Goal: Task Accomplishment & Management: Use online tool/utility

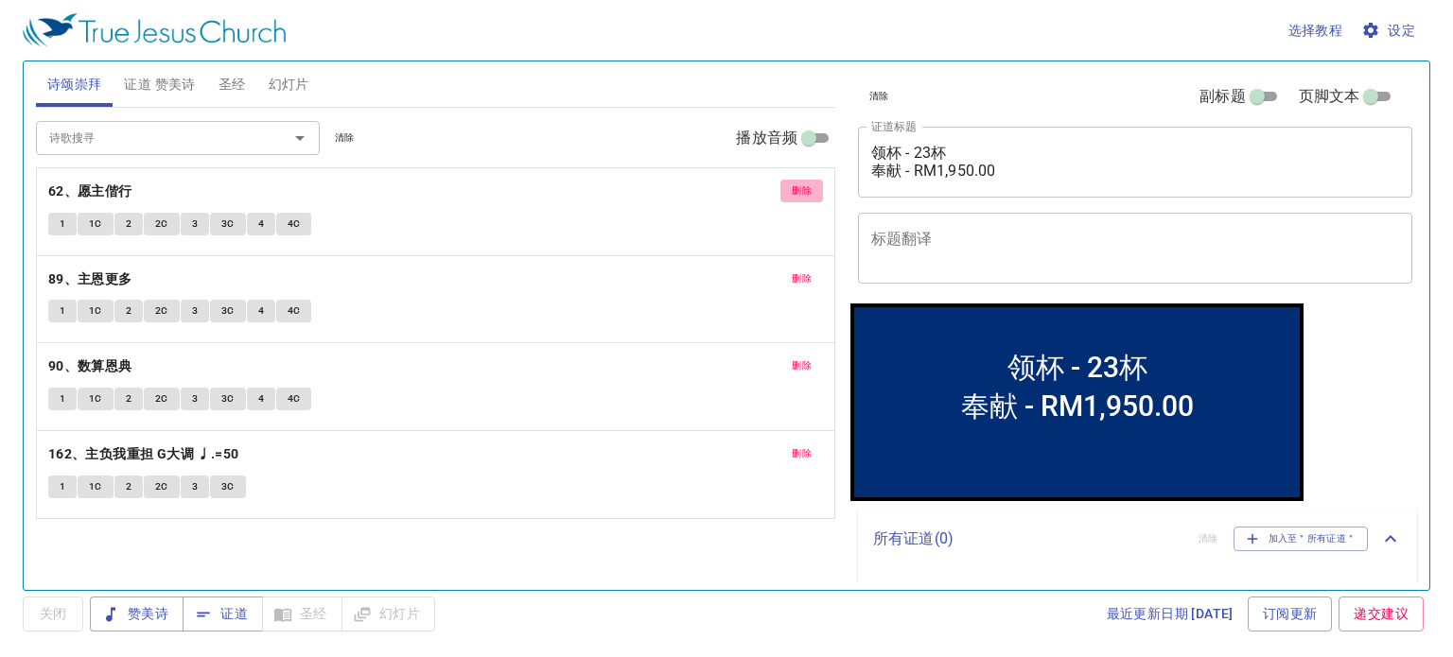
click at [809, 197] on span "删除" at bounding box center [802, 191] width 20 height 17
click at [809, 270] on span "删除" at bounding box center [802, 278] width 20 height 17
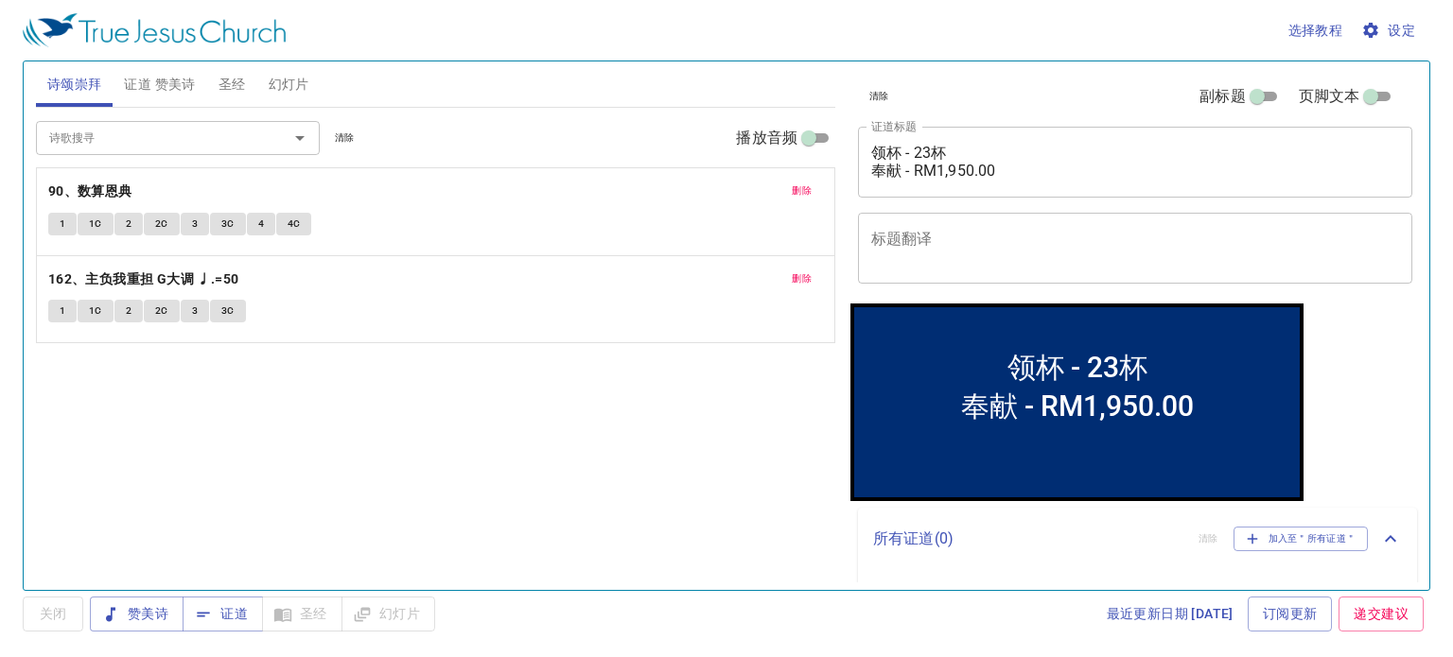
click at [809, 197] on span "删除" at bounding box center [802, 191] width 20 height 17
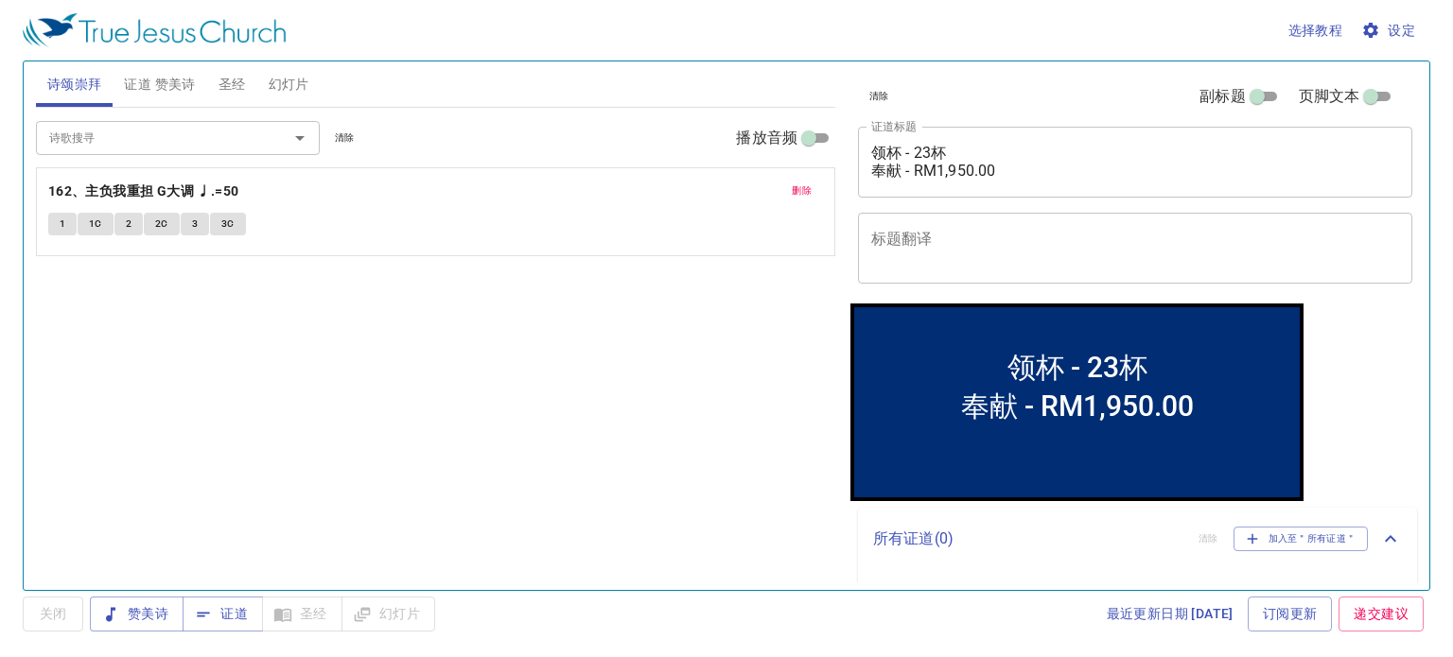
click at [809, 197] on span "删除" at bounding box center [802, 191] width 20 height 17
click at [227, 149] on div "诗歌搜寻" at bounding box center [178, 137] width 284 height 33
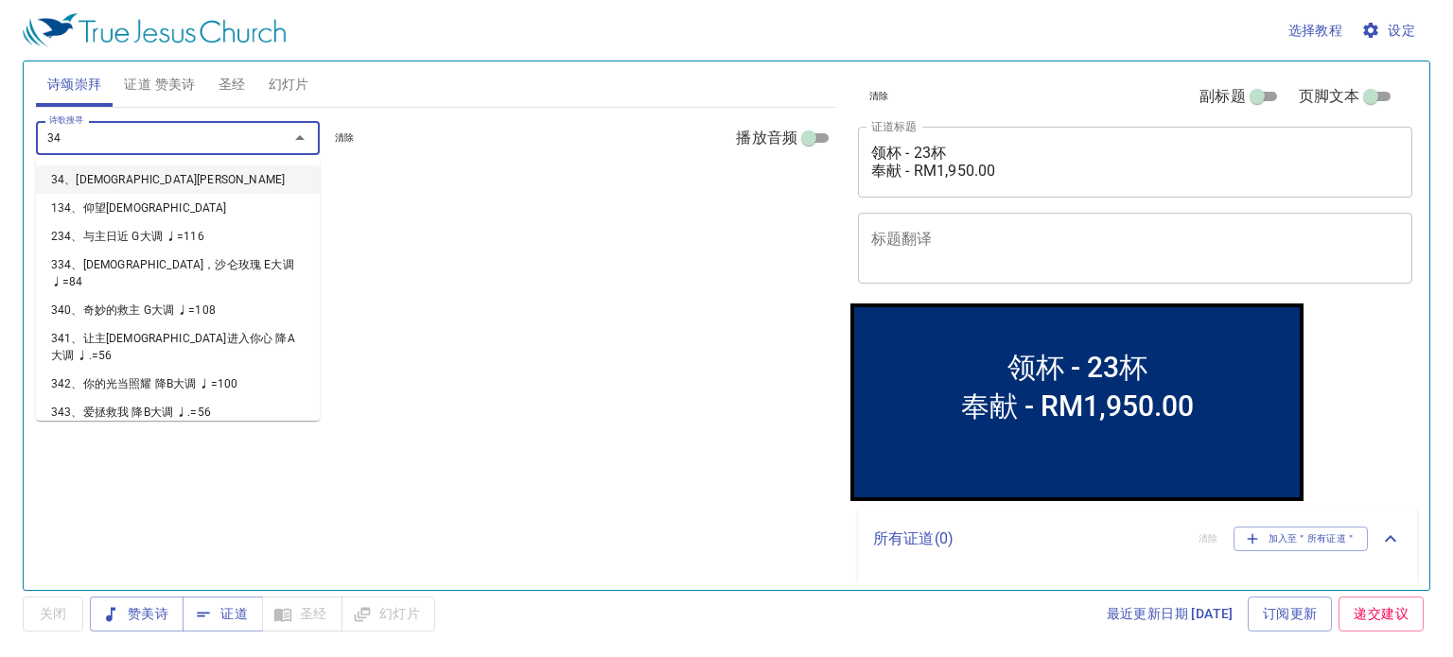
type input "345"
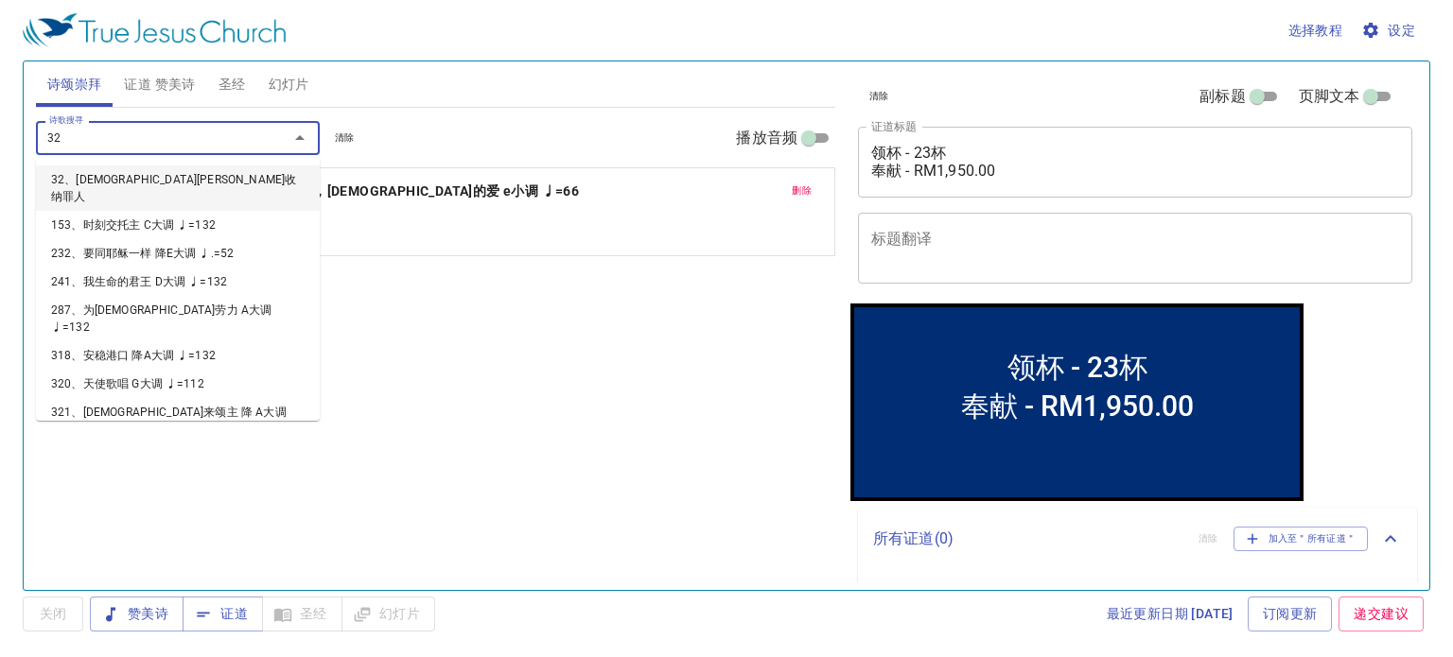
type input "325"
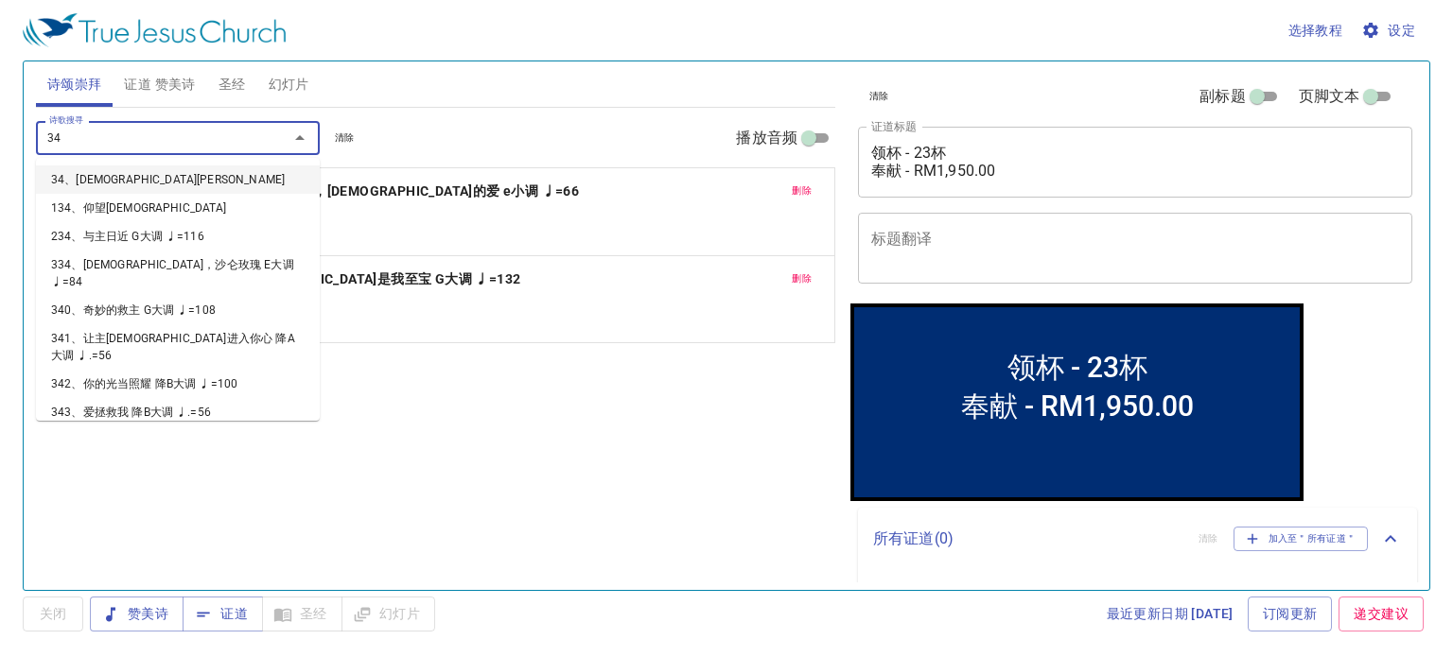
type input "347"
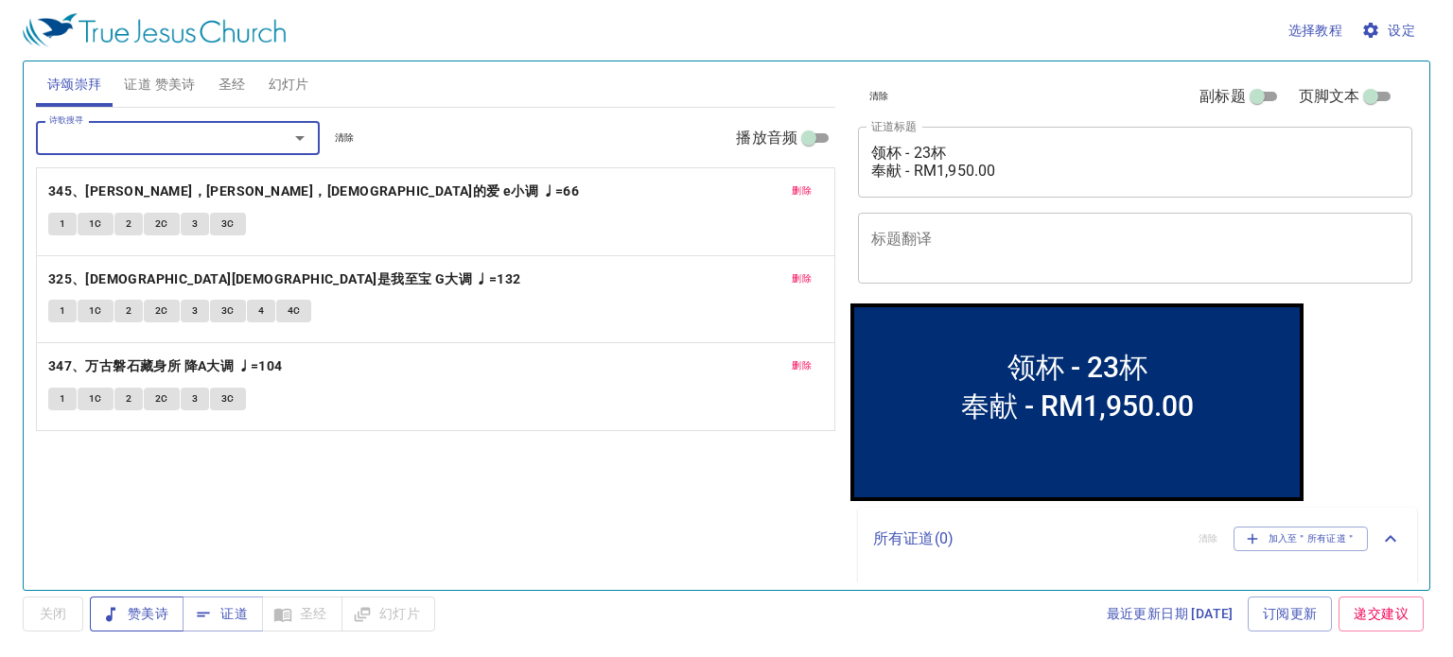
click at [137, 623] on span "赞美诗" at bounding box center [136, 614] width 63 height 24
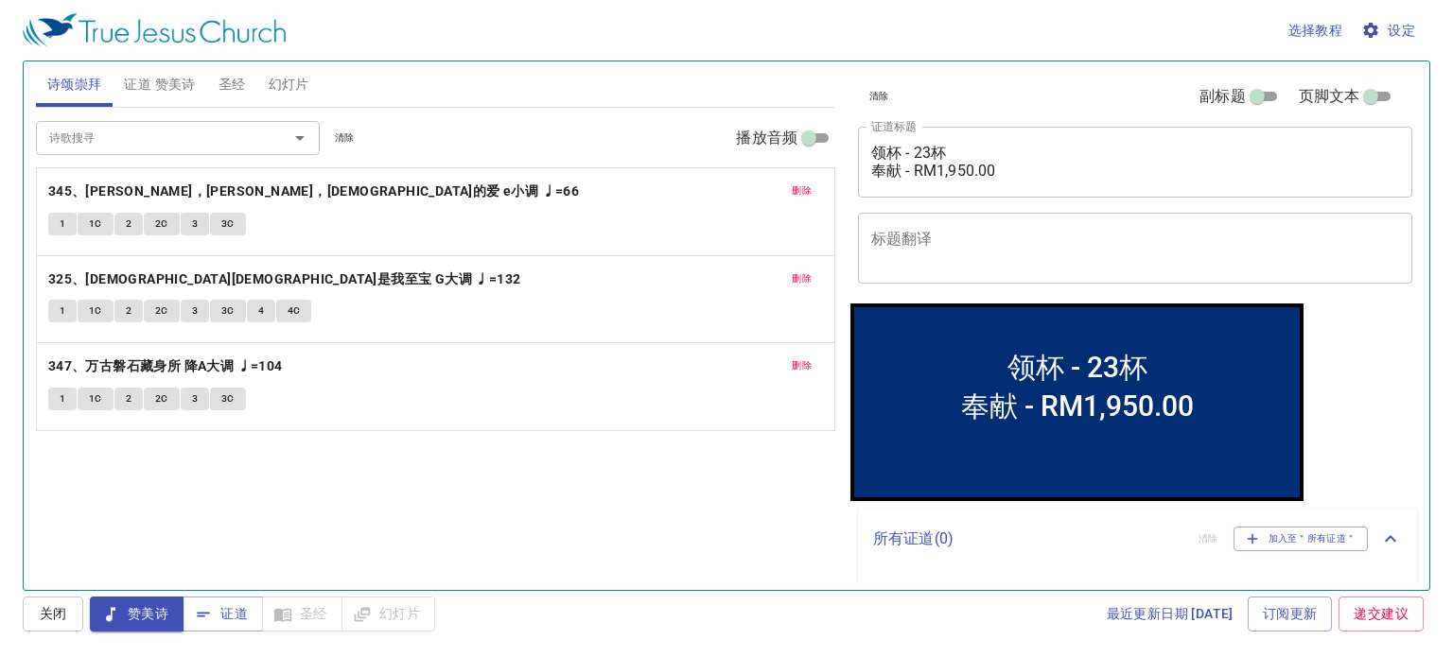
click at [170, 85] on span "证道 赞美诗" at bounding box center [159, 85] width 71 height 24
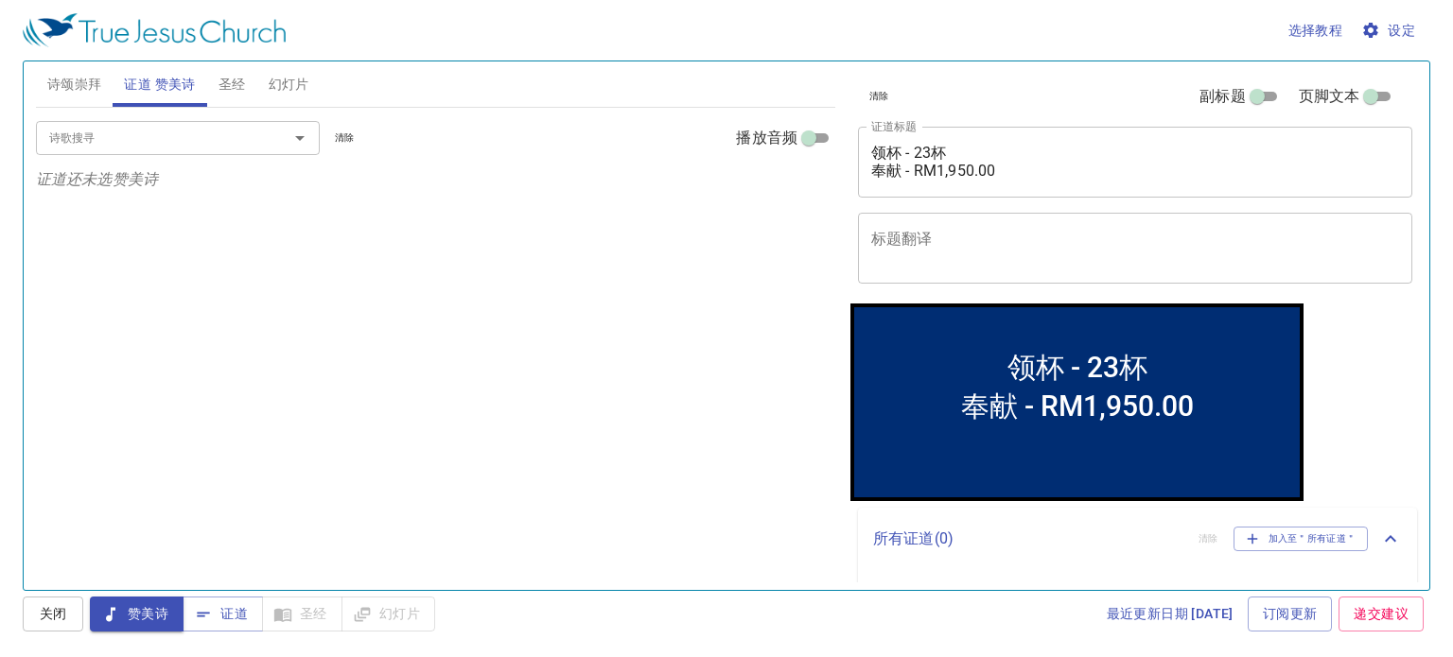
click at [235, 88] on span "圣经" at bounding box center [231, 85] width 27 height 24
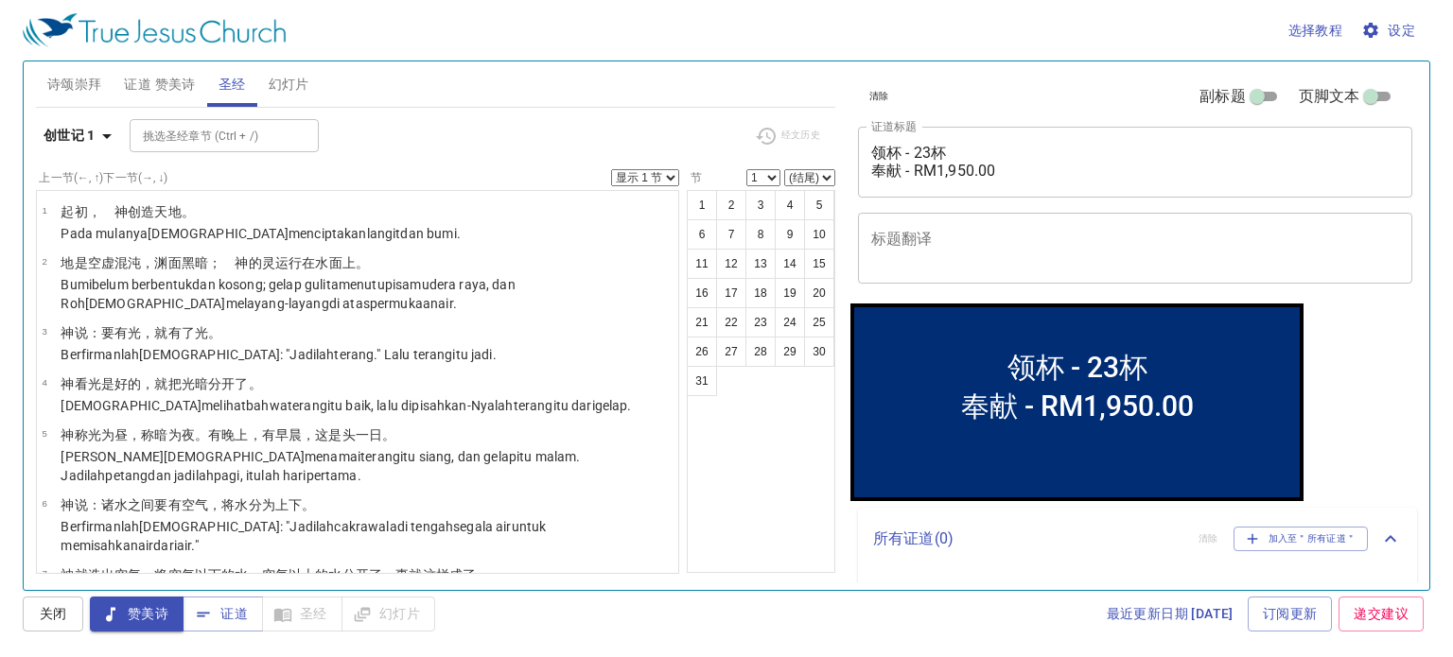
drag, startPoint x: 292, startPoint y: 86, endPoint x: 219, endPoint y: 88, distance: 72.8
click at [290, 87] on span "幻灯片" at bounding box center [289, 85] width 41 height 24
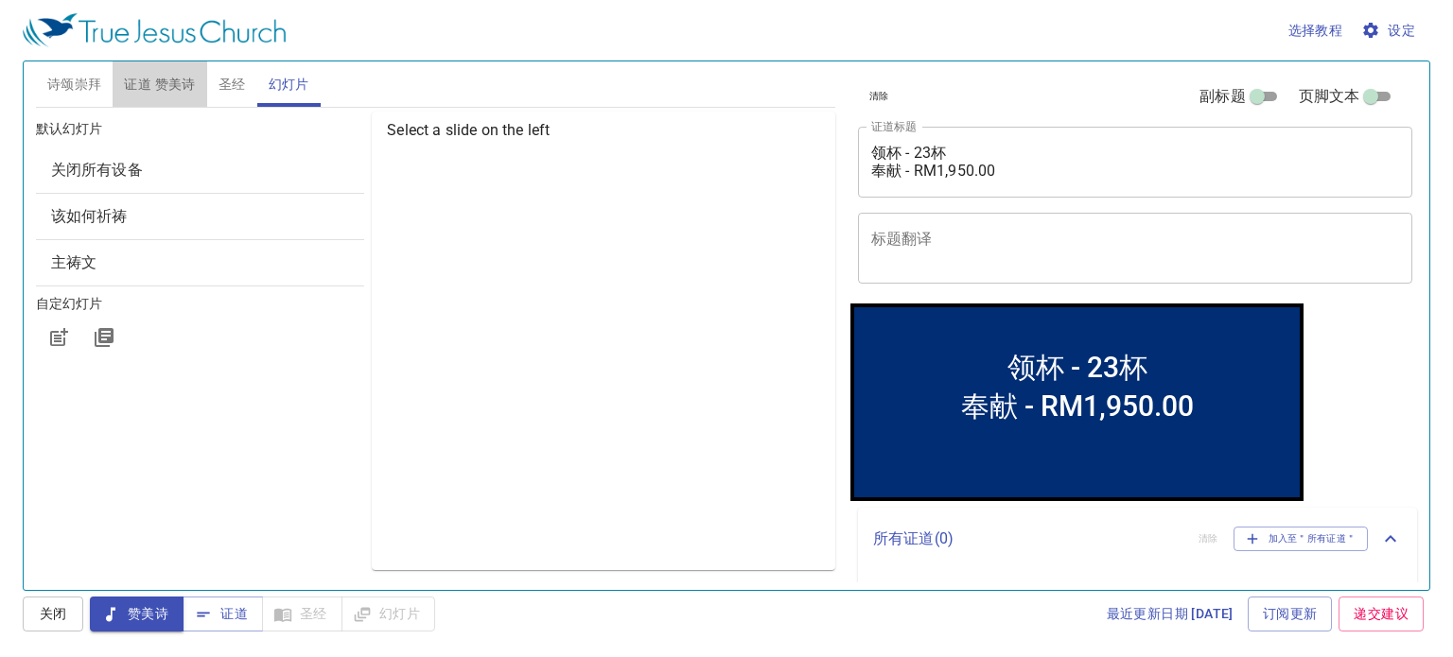
click at [155, 83] on span "证道 赞美诗" at bounding box center [159, 85] width 71 height 24
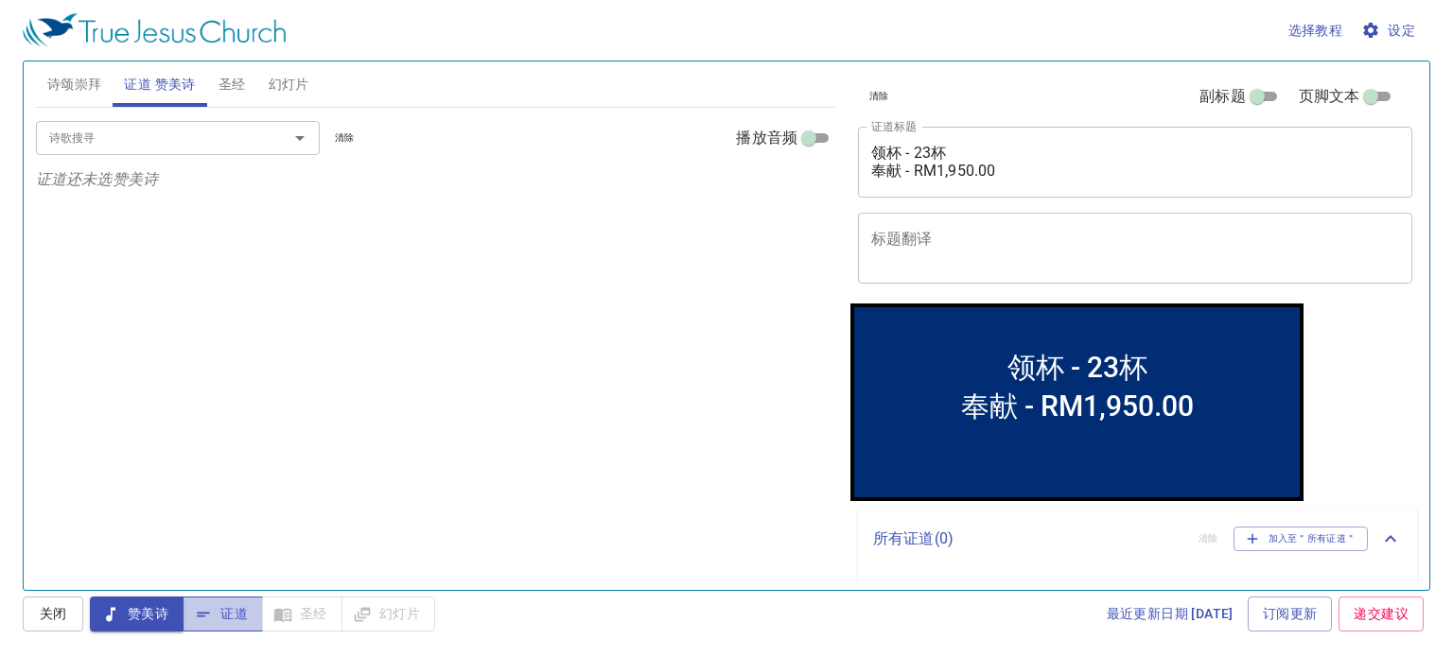
click at [220, 622] on span "证道" at bounding box center [223, 614] width 50 height 24
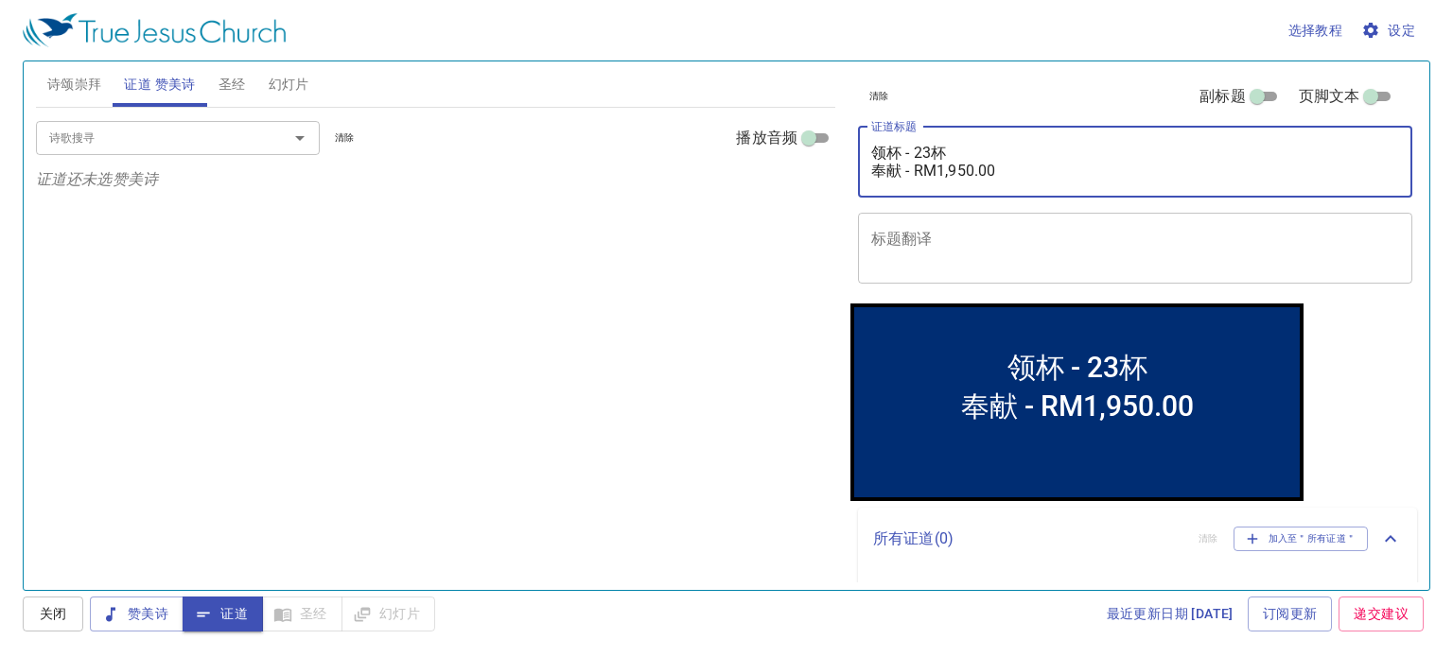
drag, startPoint x: 1019, startPoint y: 166, endPoint x: 855, endPoint y: 150, distance: 164.3
click at [855, 150] on div "清除 副标题 页脚文本 证道标题 领杯 - 23杯 奉献 - RM1,950.00 x 证道标题 标题翻译 x 标题翻译 副标题 x 副标题 副标题翻译 x …" at bounding box center [1133, 182] width 567 height 242
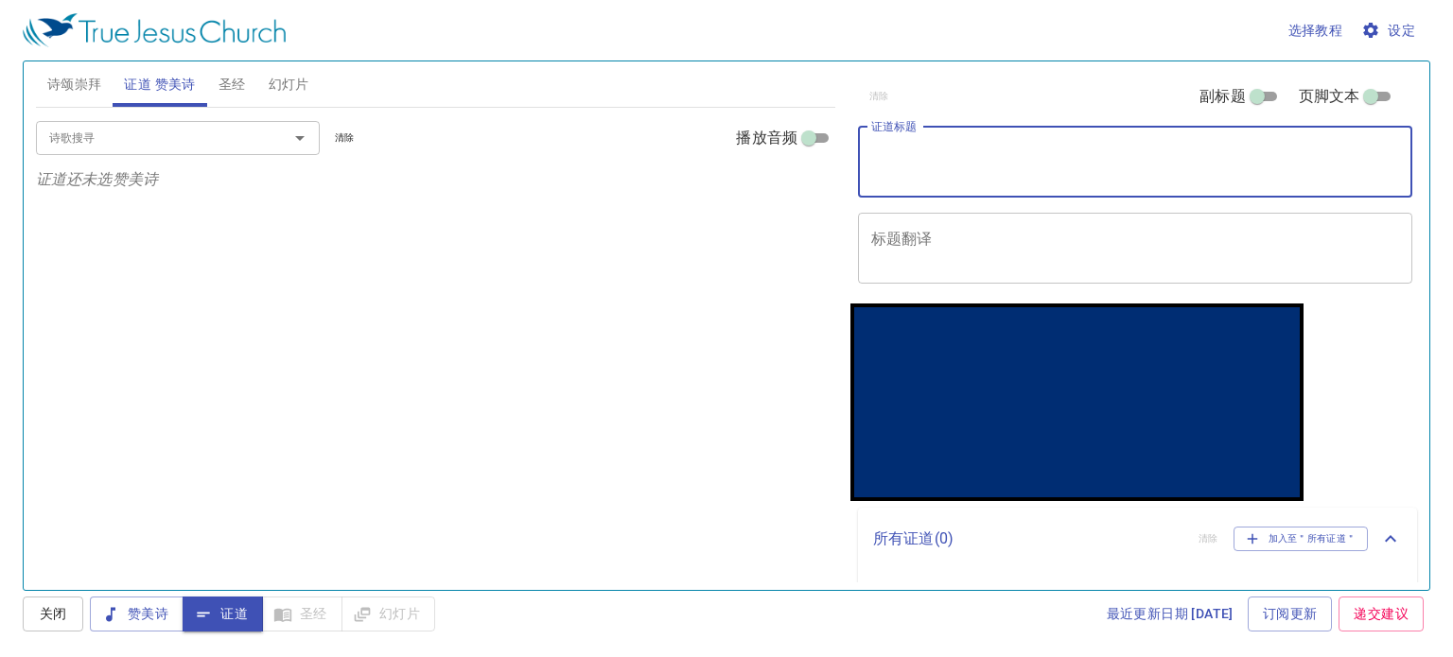
click at [85, 86] on span "诗颂崇拜" at bounding box center [74, 85] width 55 height 24
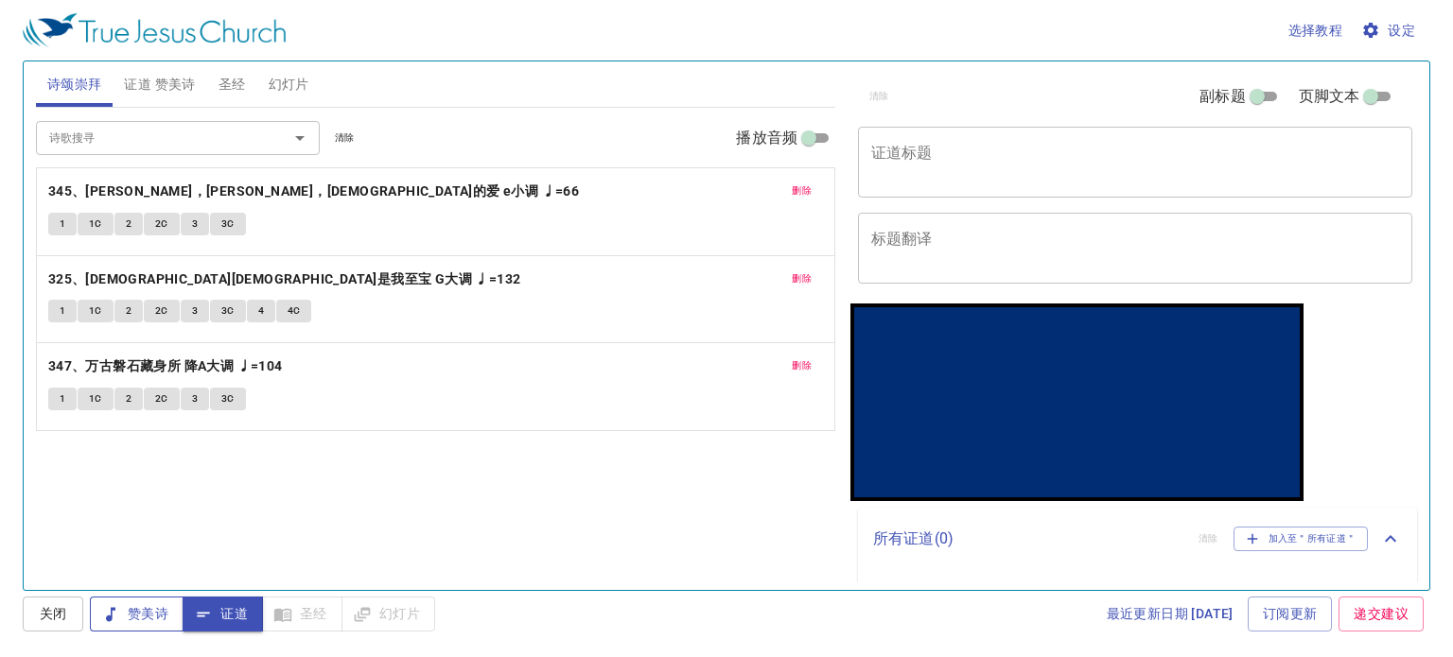
click at [134, 620] on span "赞美诗" at bounding box center [136, 614] width 63 height 24
click at [1036, 570] on p "尚未存任何内容" at bounding box center [1137, 596] width 559 height 53
click at [176, 78] on span "证道 赞美诗" at bounding box center [159, 85] width 71 height 24
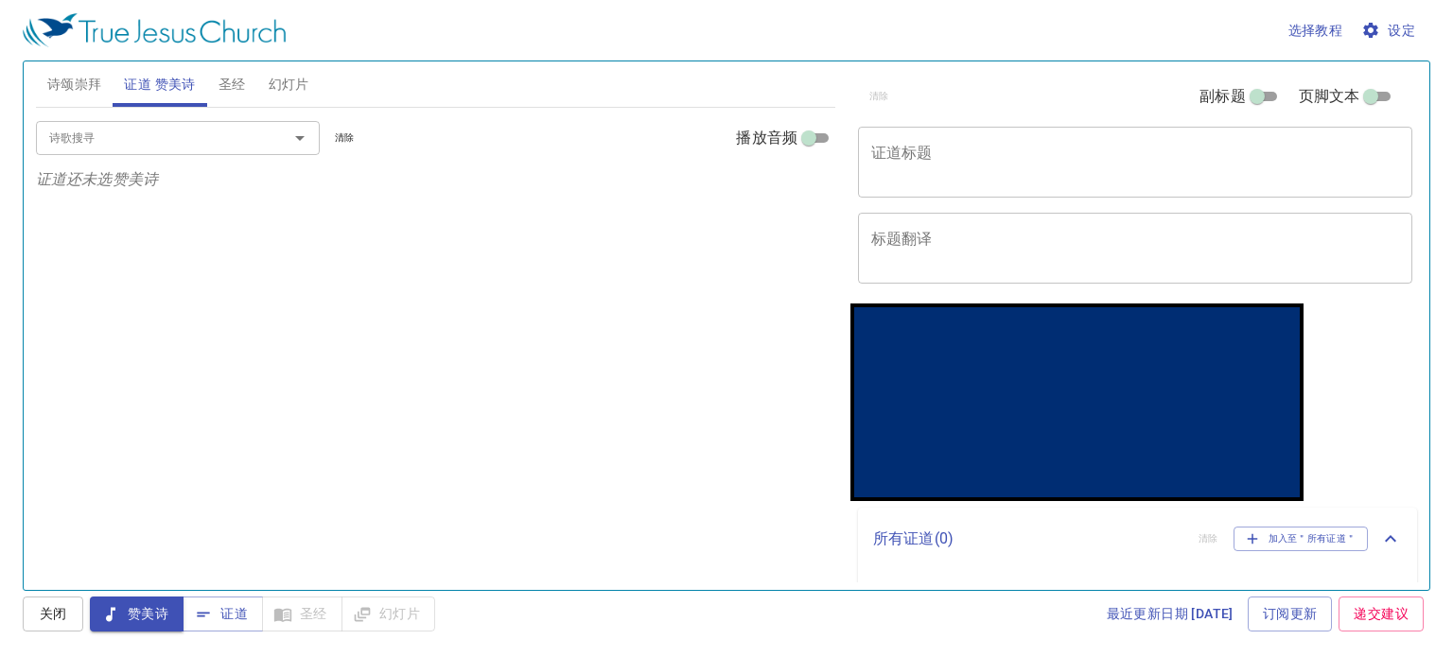
click at [172, 135] on input "诗歌搜寻" at bounding box center [150, 138] width 217 height 22
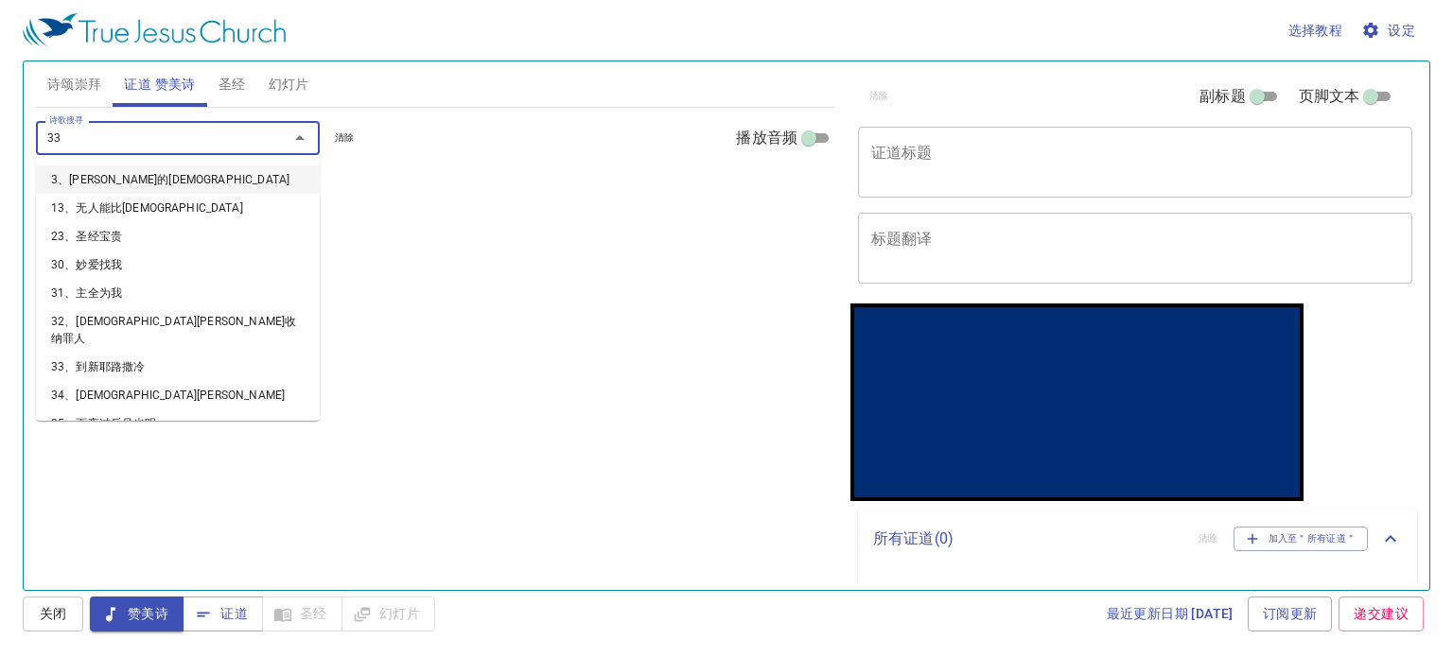
type input "333"
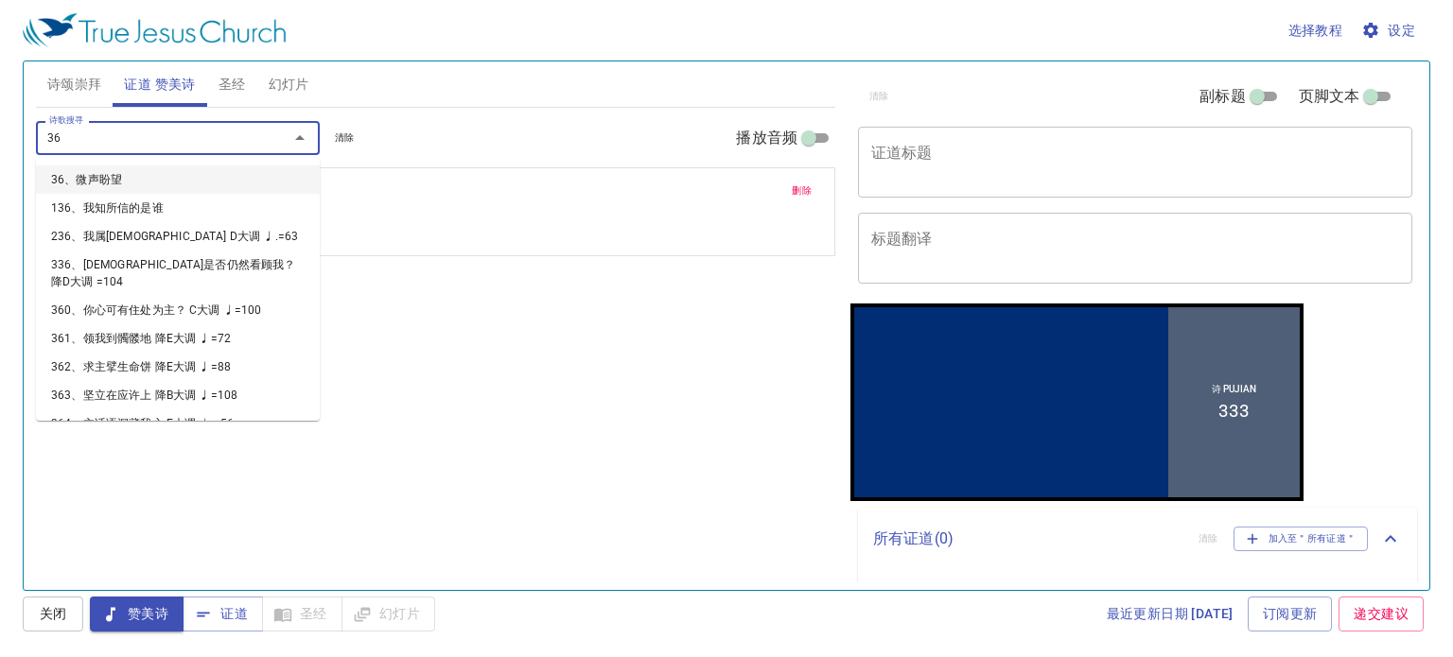
type input "363"
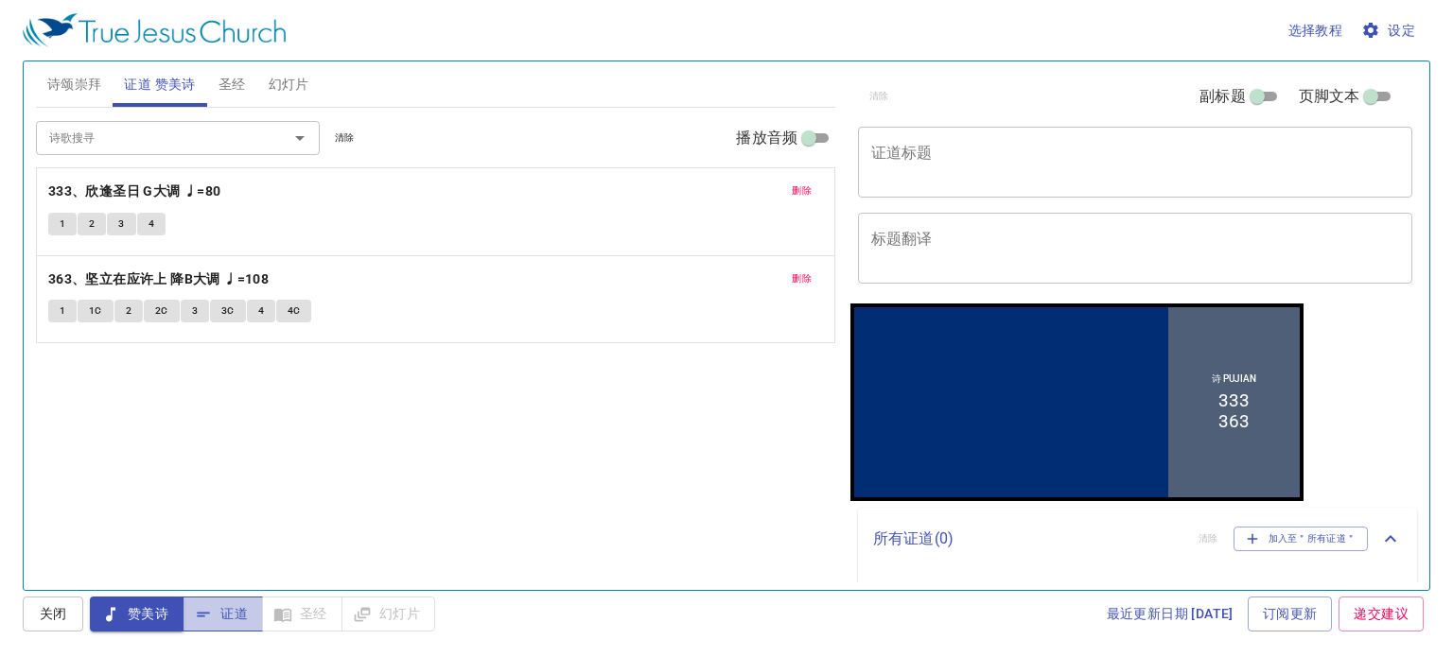
click at [213, 621] on span "证道" at bounding box center [223, 614] width 50 height 24
click at [140, 604] on button "赞美诗" at bounding box center [137, 614] width 94 height 35
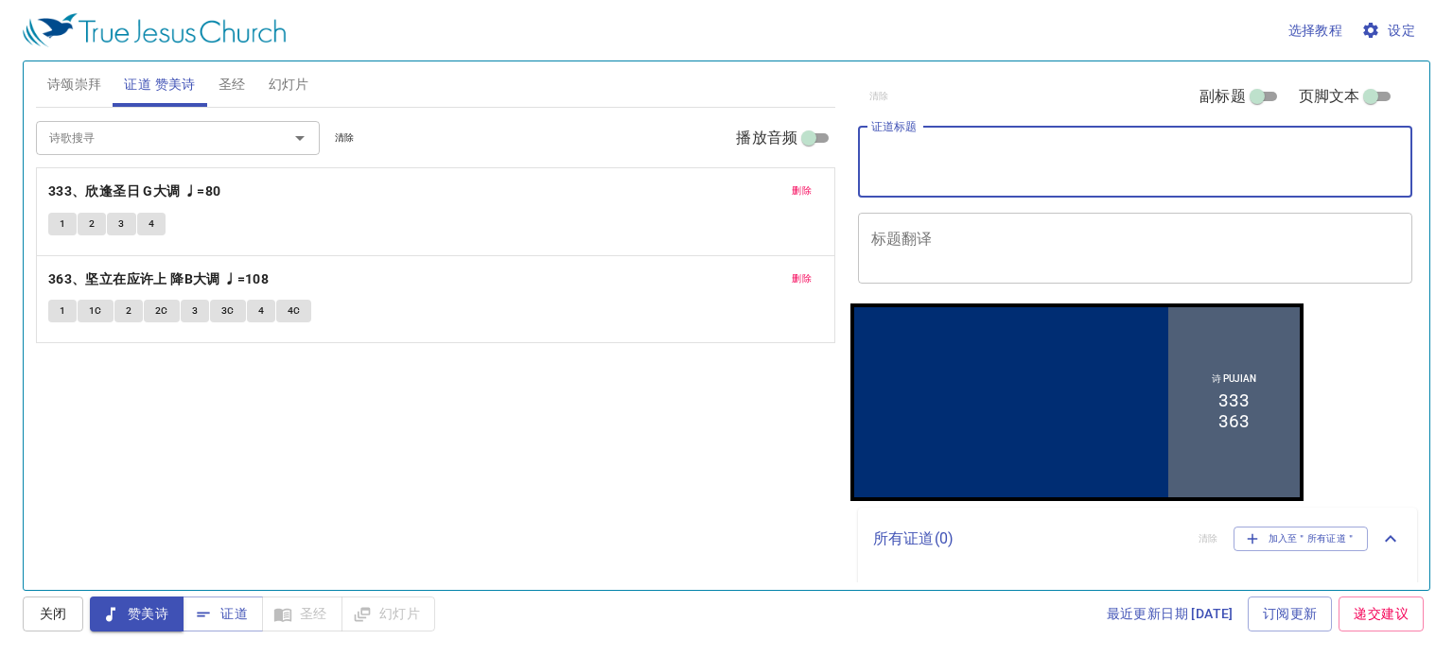
click at [941, 167] on textarea "证道标题" at bounding box center [1135, 162] width 528 height 36
type textarea "c"
type textarea "从zhuan"
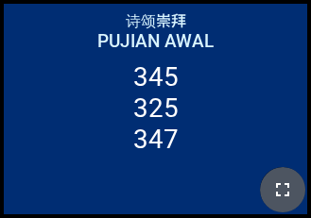
click at [297, 206] on button "button" at bounding box center [282, 189] width 45 height 45
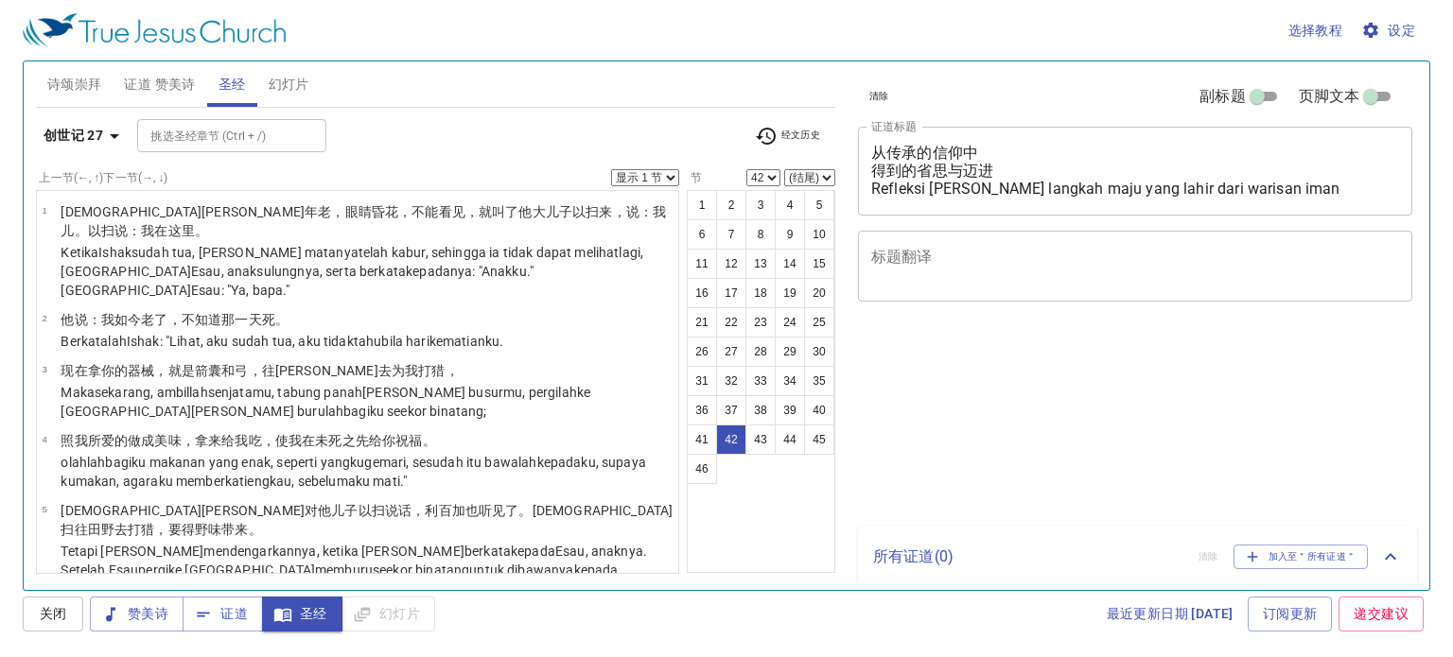
select select "42"
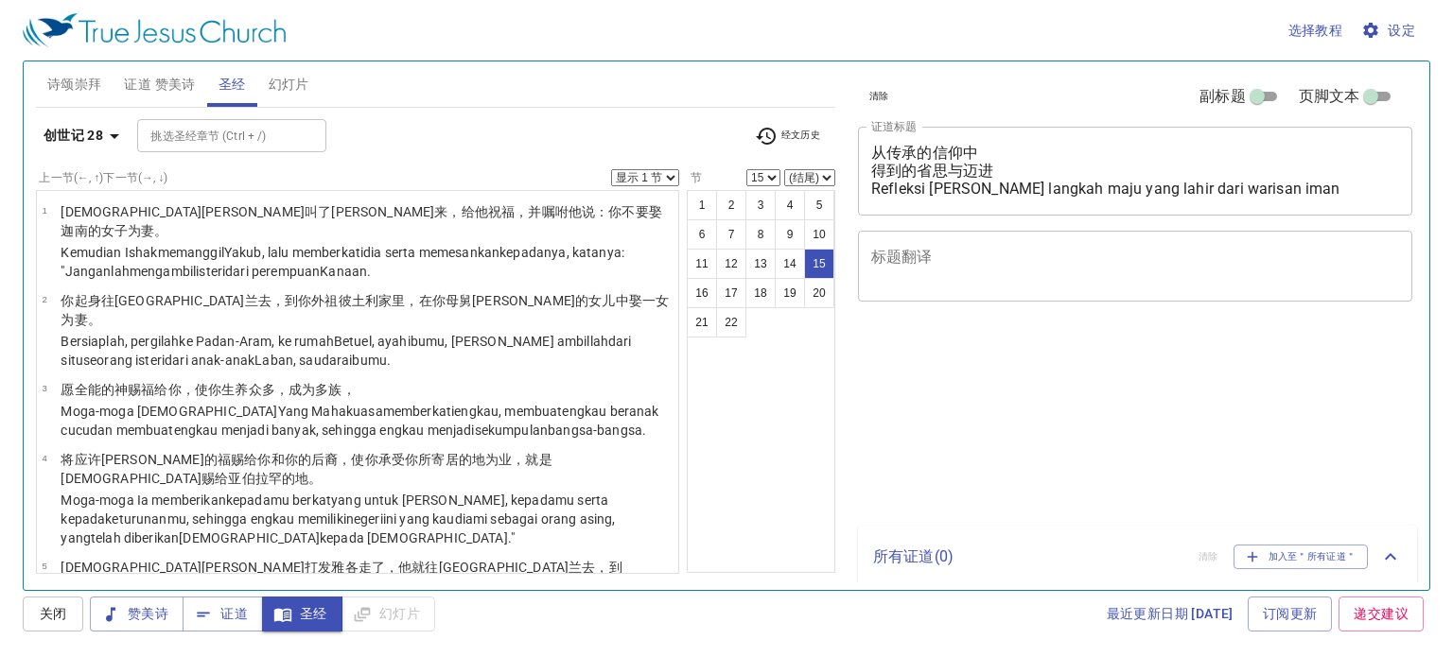
select select "15"
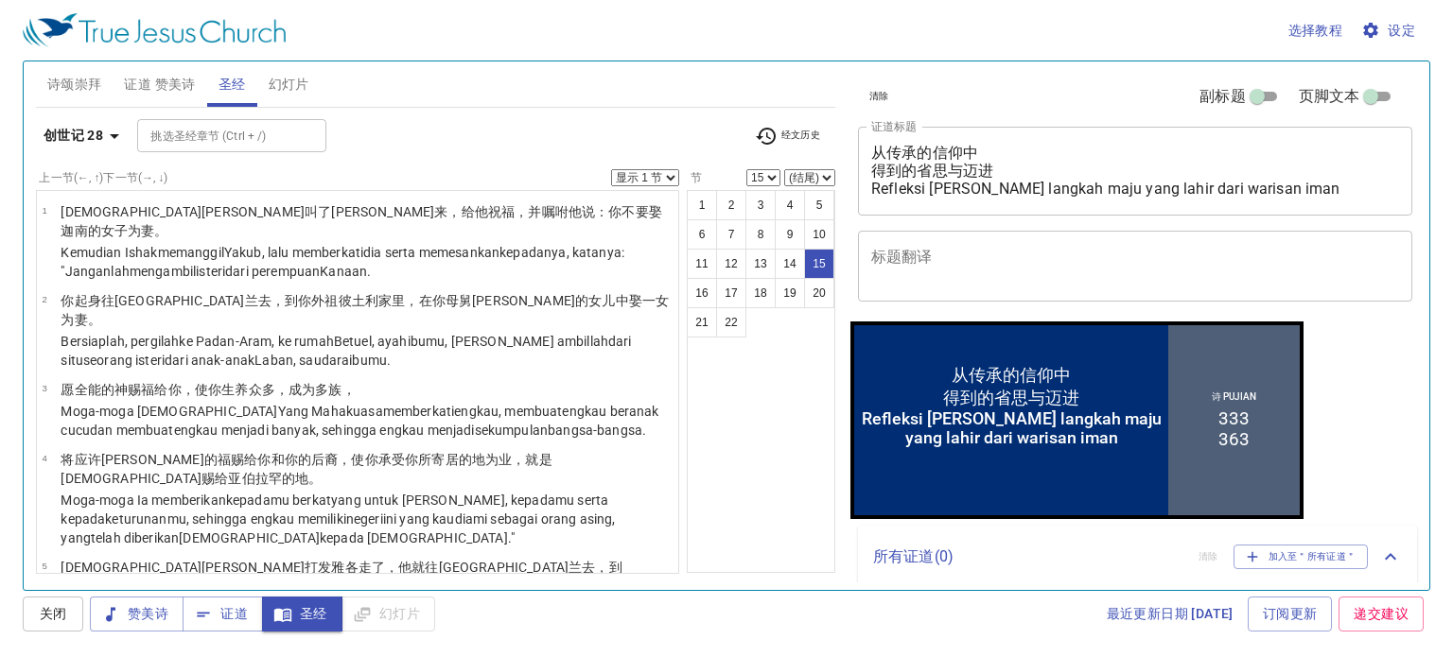
scroll to position [1002, 0]
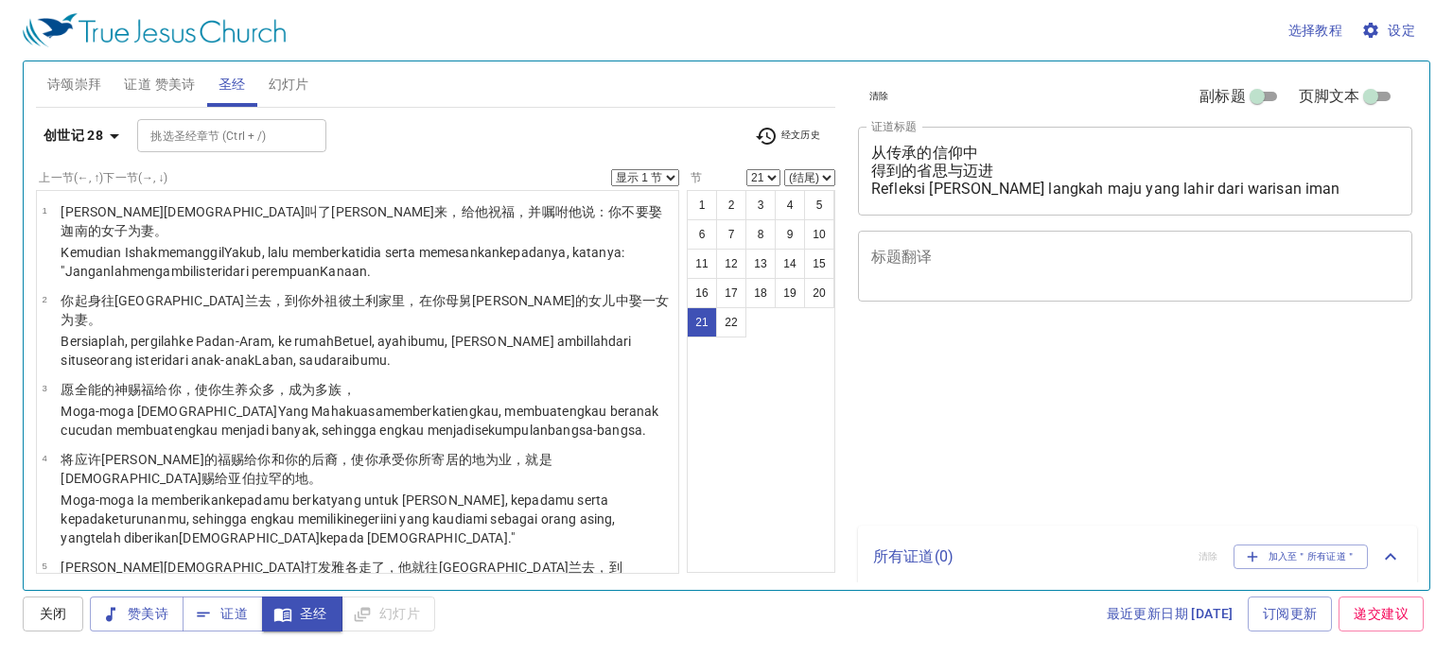
select select "21"
select select "22"
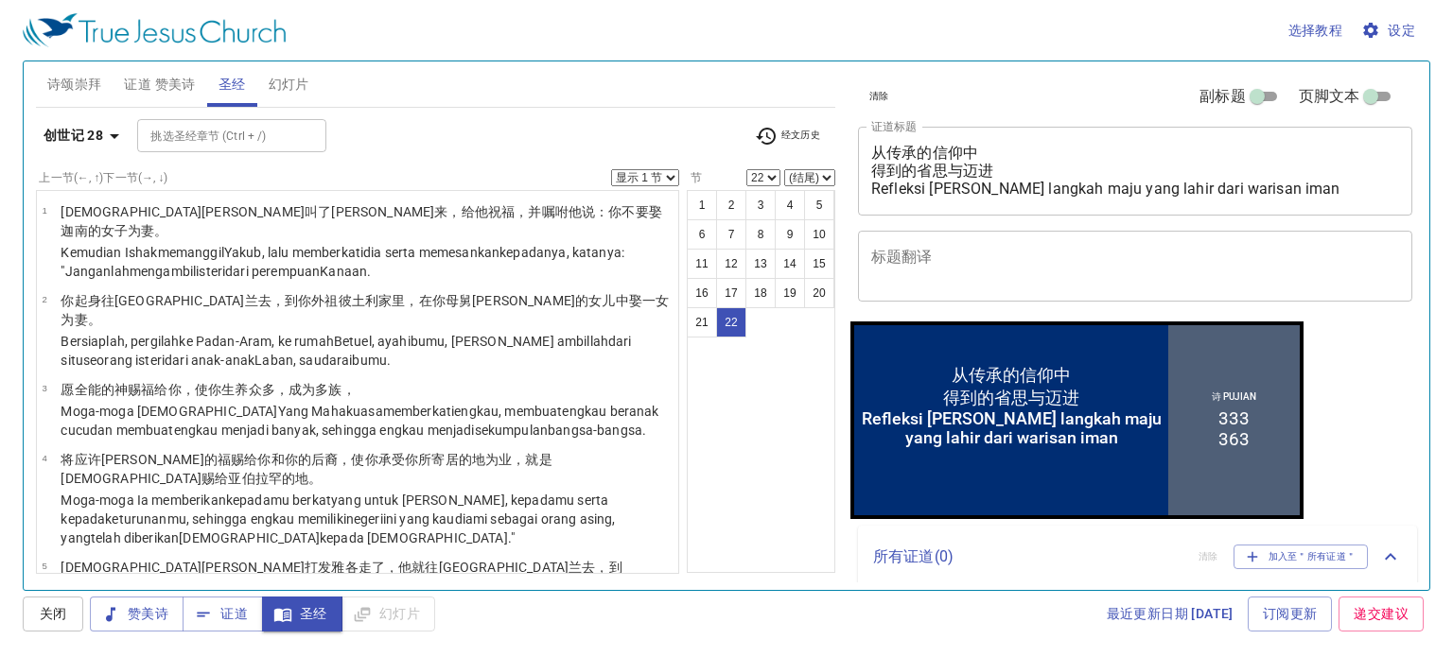
scroll to position [1305, 0]
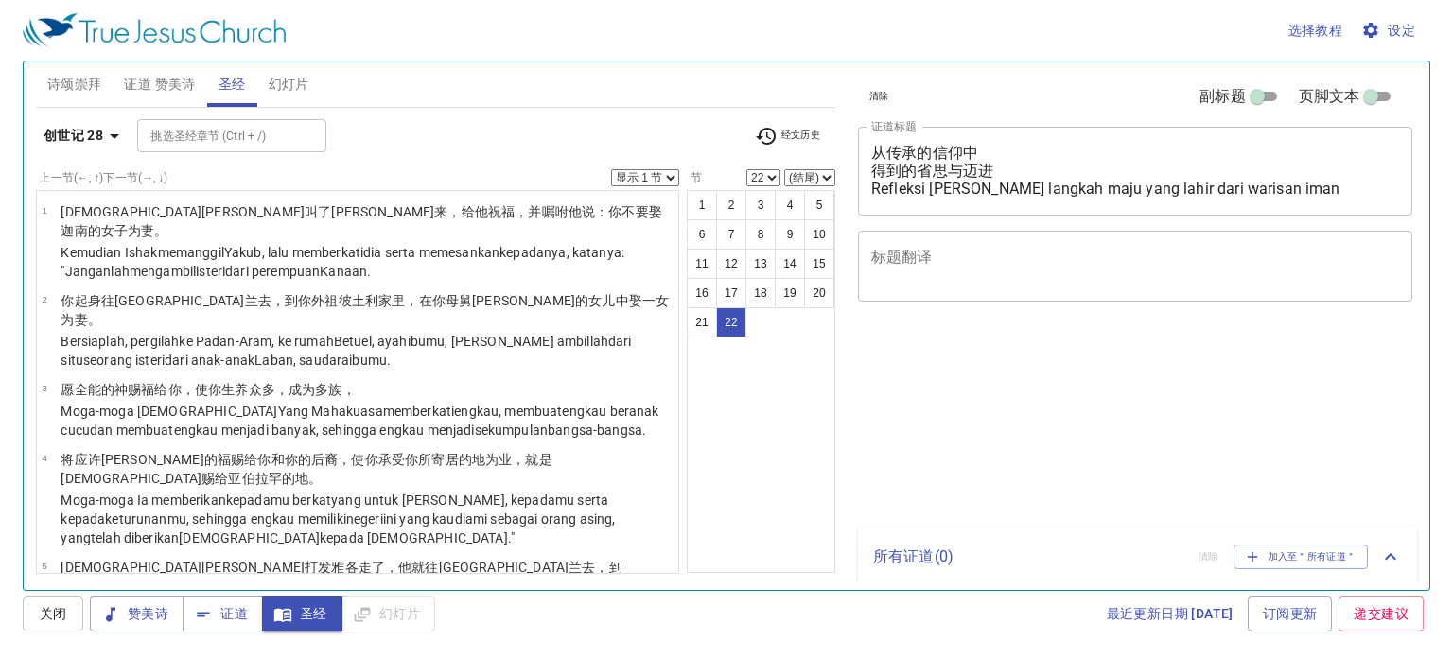
select select "22"
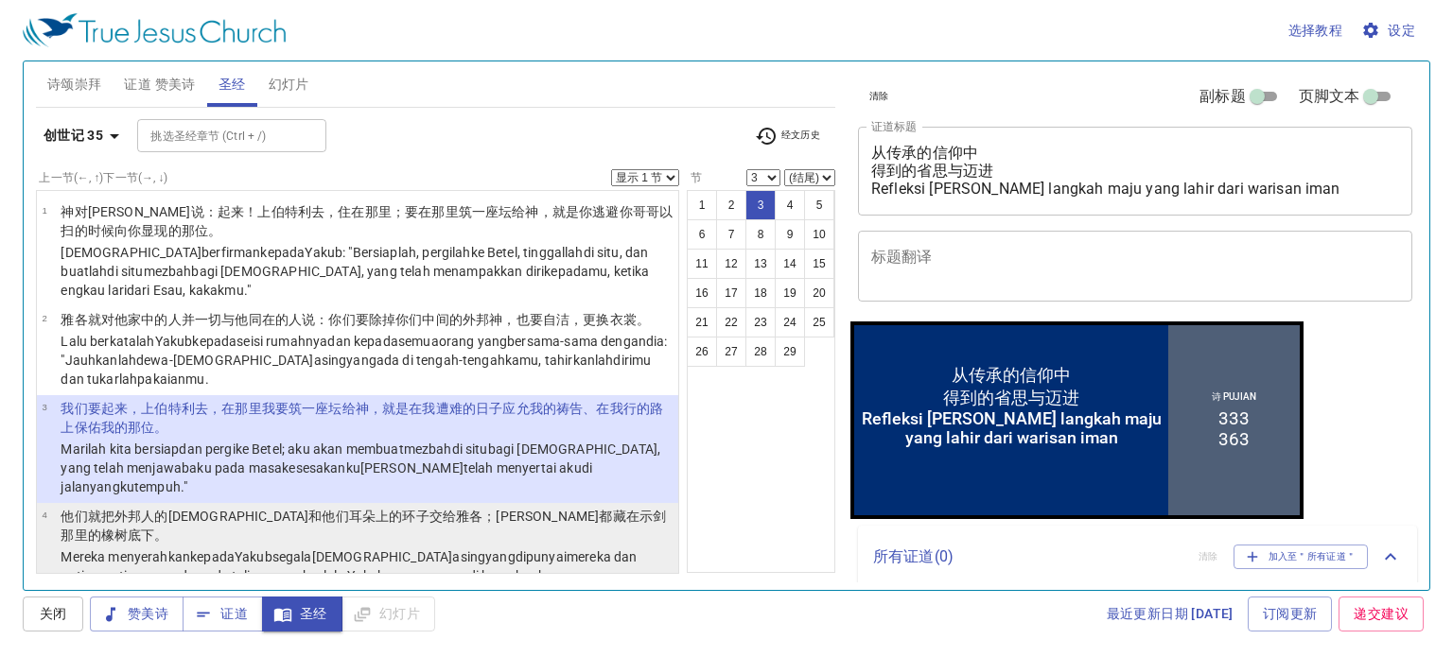
click at [424, 549] on wh5236 "yang dipunyai mereka dan anting-anting yang ada pada telinga mereka, lalu Yakub…" at bounding box center [349, 575] width 576 height 53
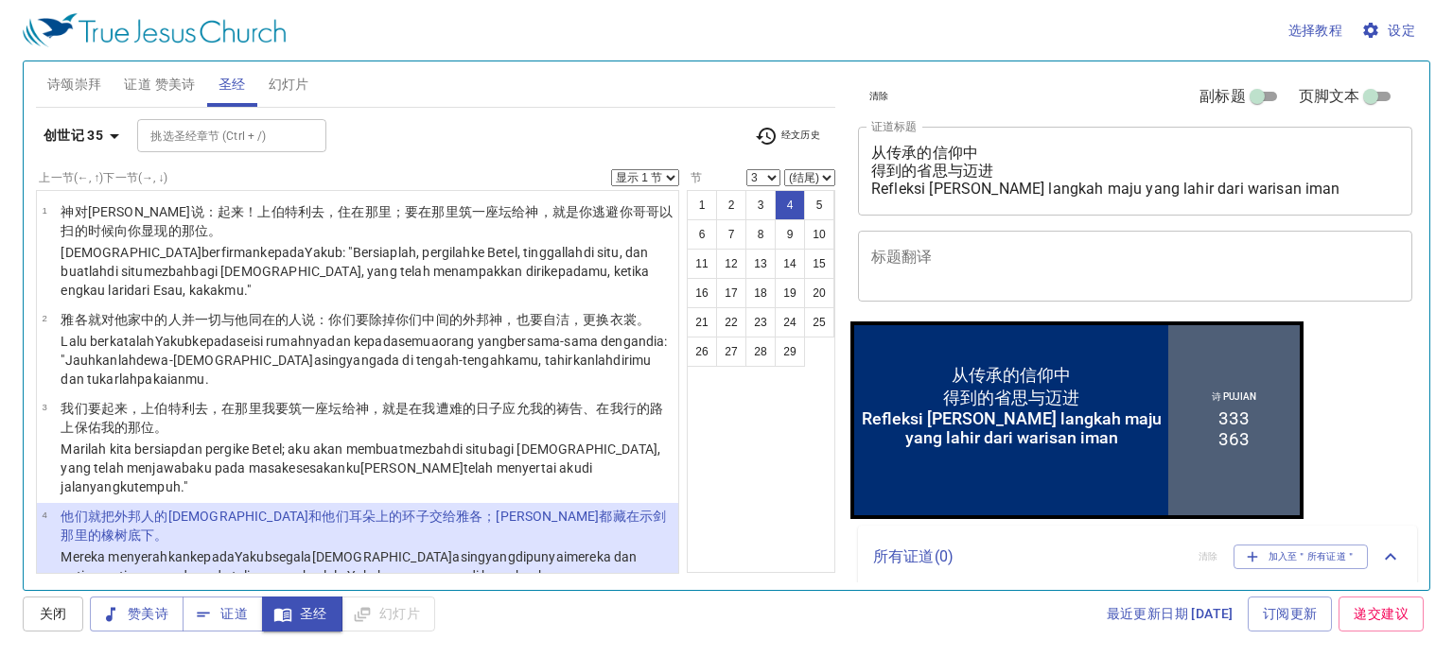
select select "4"
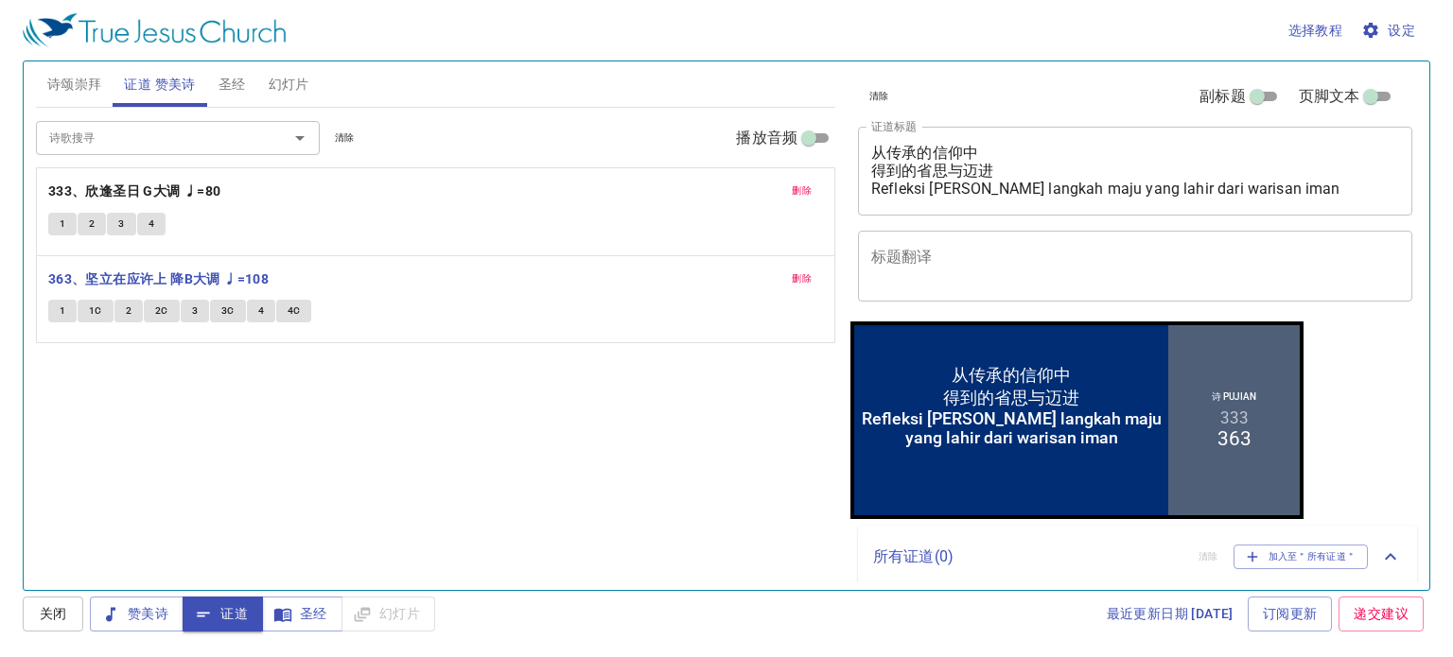
click at [60, 317] on span "1" at bounding box center [63, 311] width 6 height 17
click at [61, 309] on span "1" at bounding box center [63, 311] width 6 height 17
click at [64, 309] on button "1" at bounding box center [62, 311] width 28 height 23
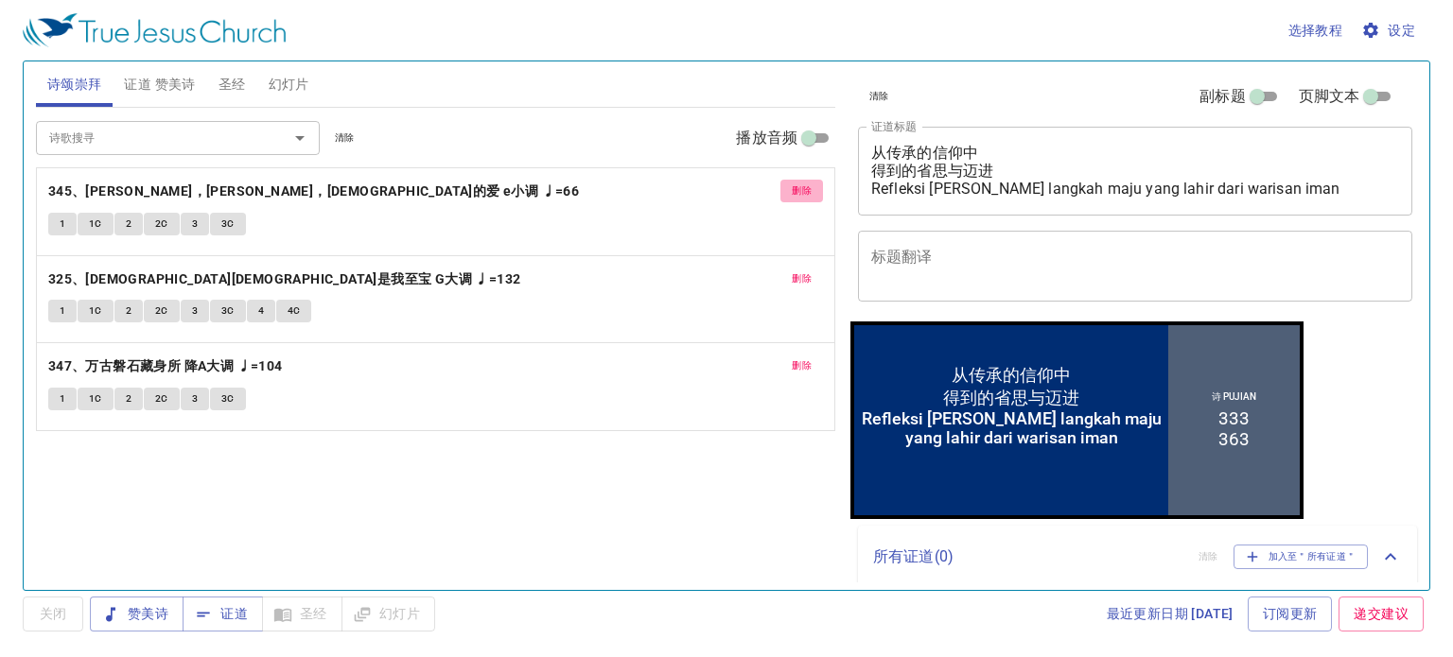
click at [804, 192] on span "删除" at bounding box center [802, 191] width 20 height 17
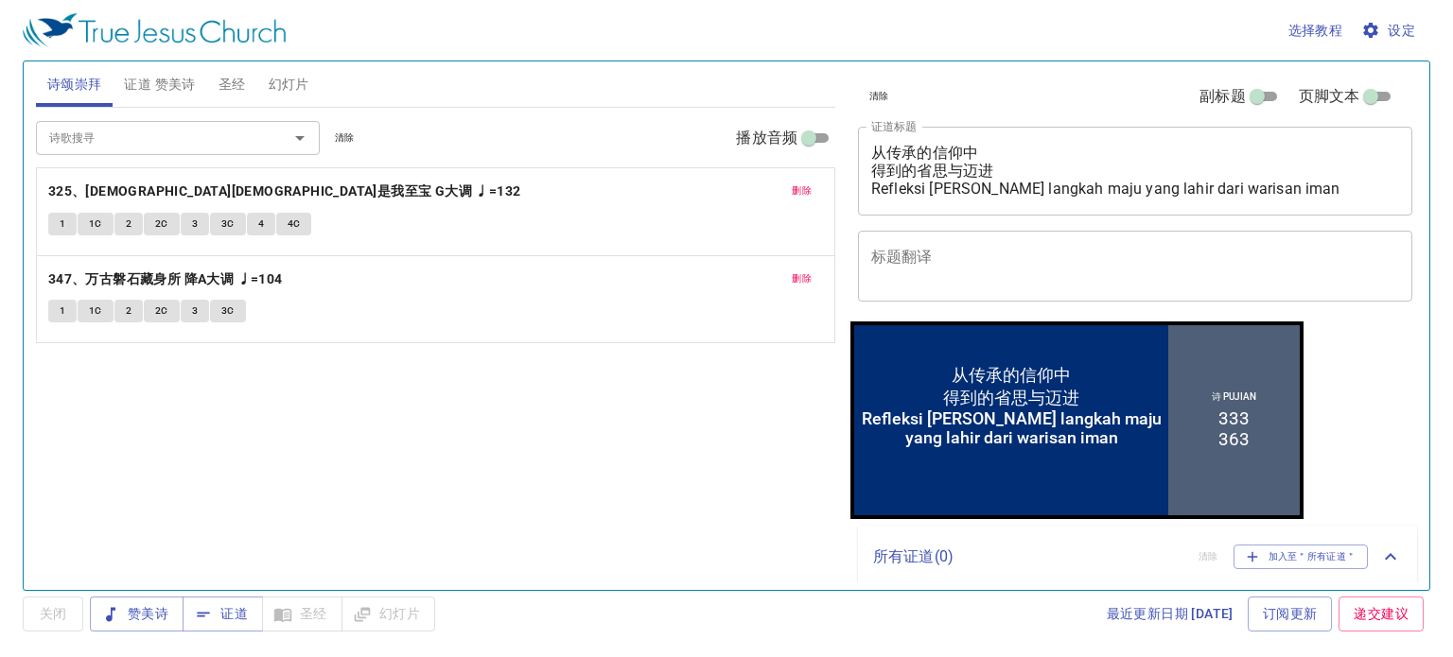
click at [795, 188] on span "删除" at bounding box center [802, 191] width 20 height 17
